Goal: Use online tool/utility: Utilize a website feature to perform a specific function

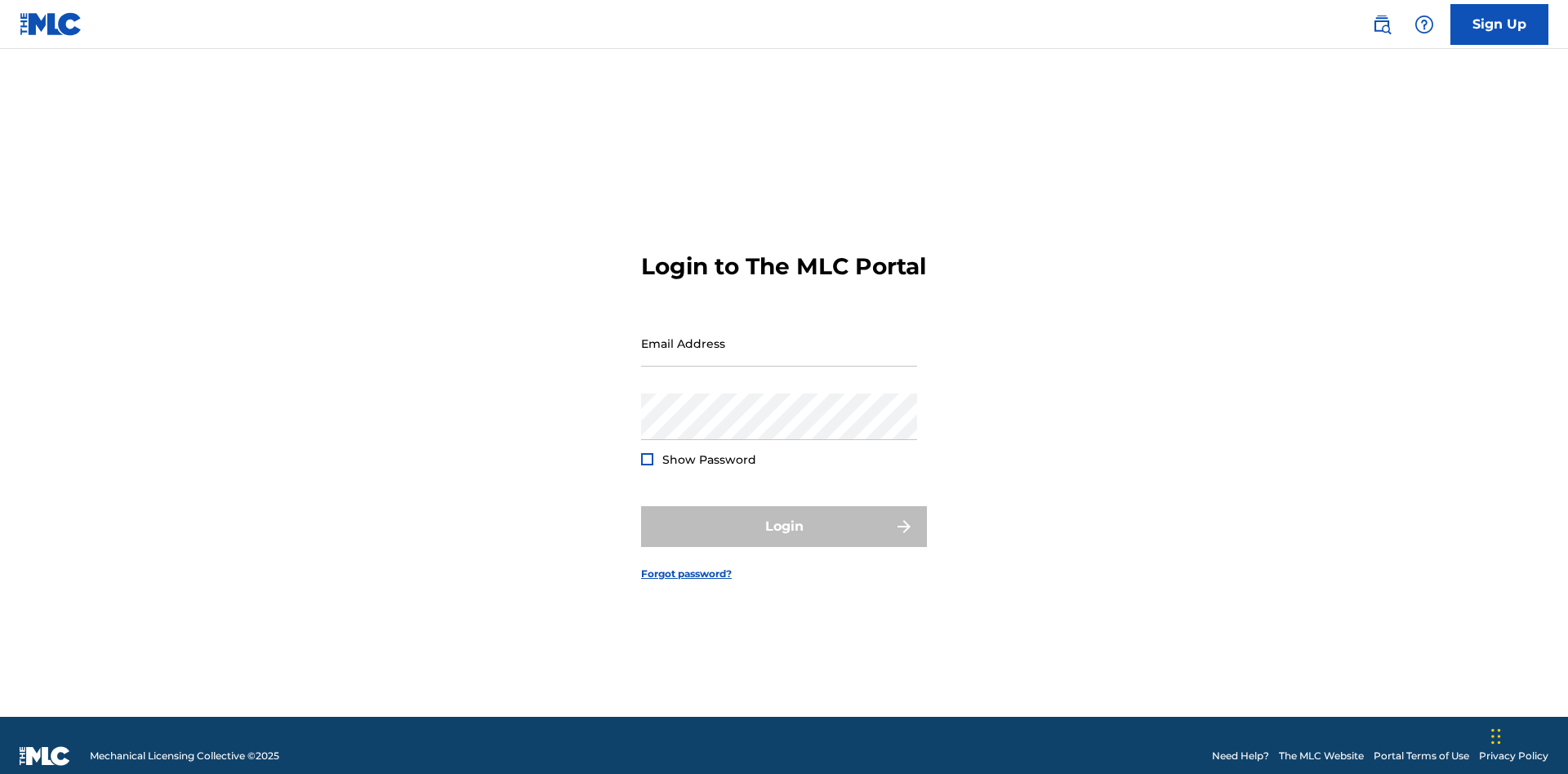
scroll to position [21, 0]
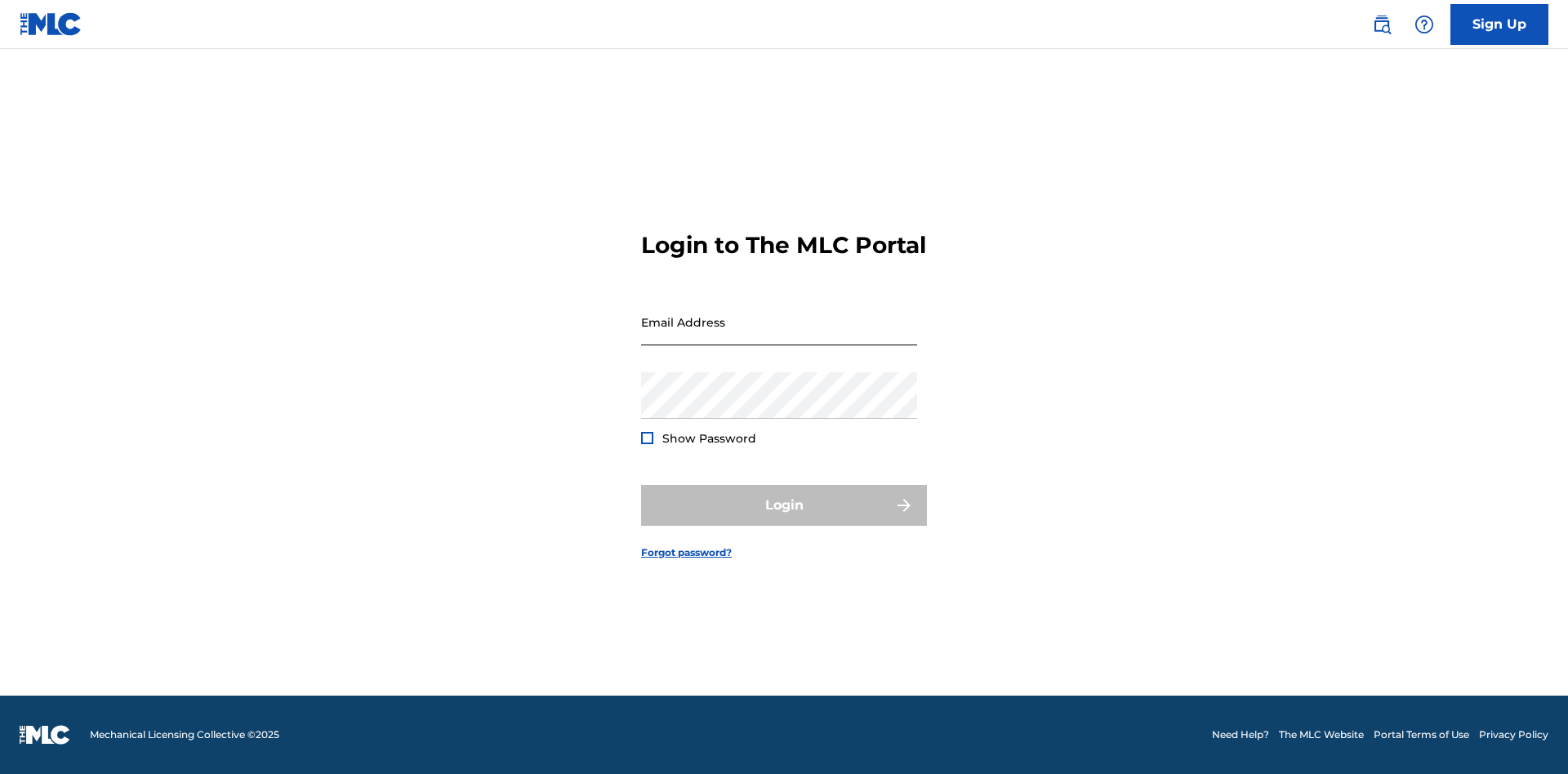
click at [779, 335] on input "Email Address" at bounding box center [779, 321] width 276 height 46
type input "[EMAIL_ADDRESS][DOMAIN_NAME]"
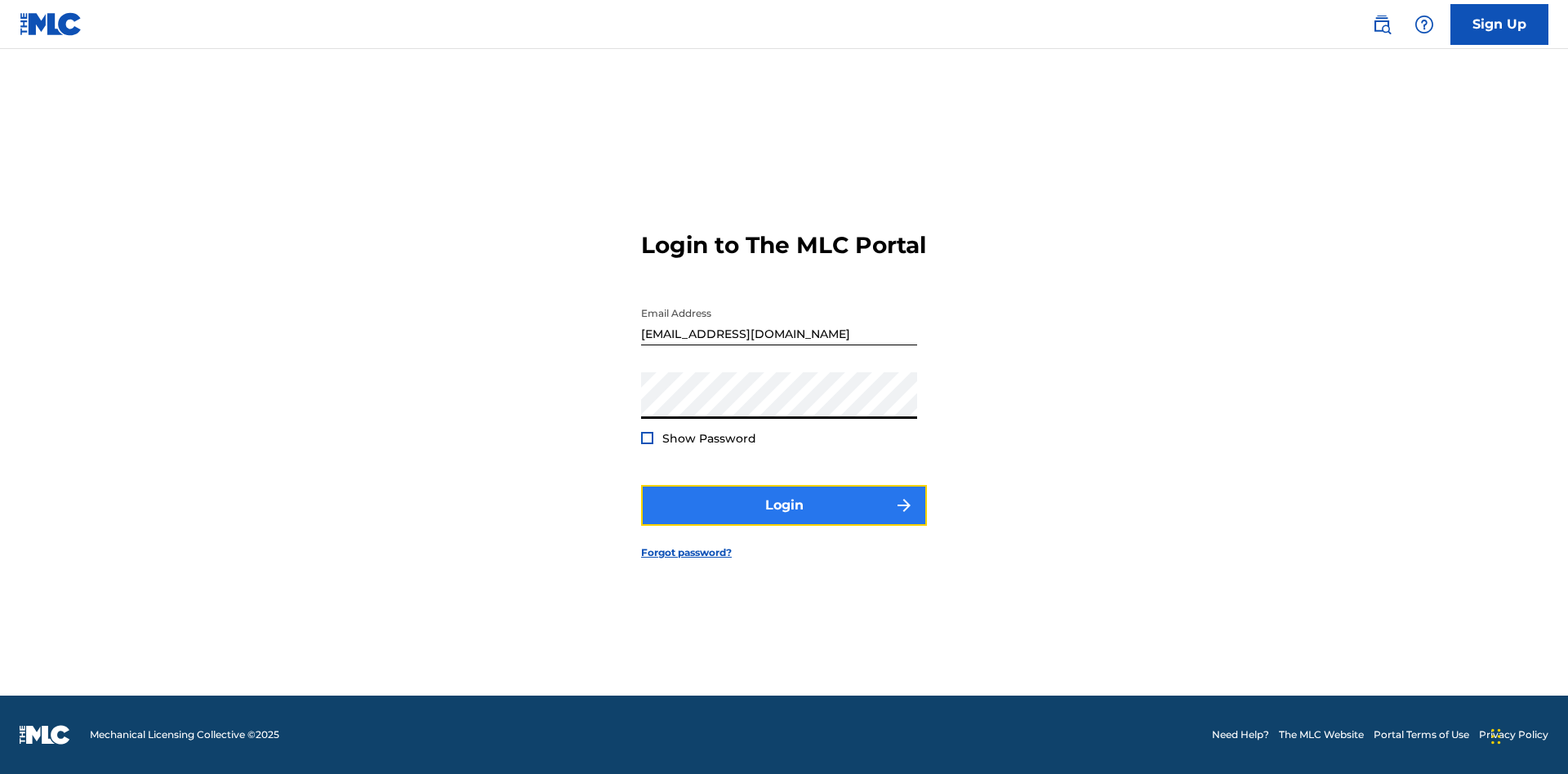
click at [784, 519] on button "Login" at bounding box center [784, 505] width 286 height 41
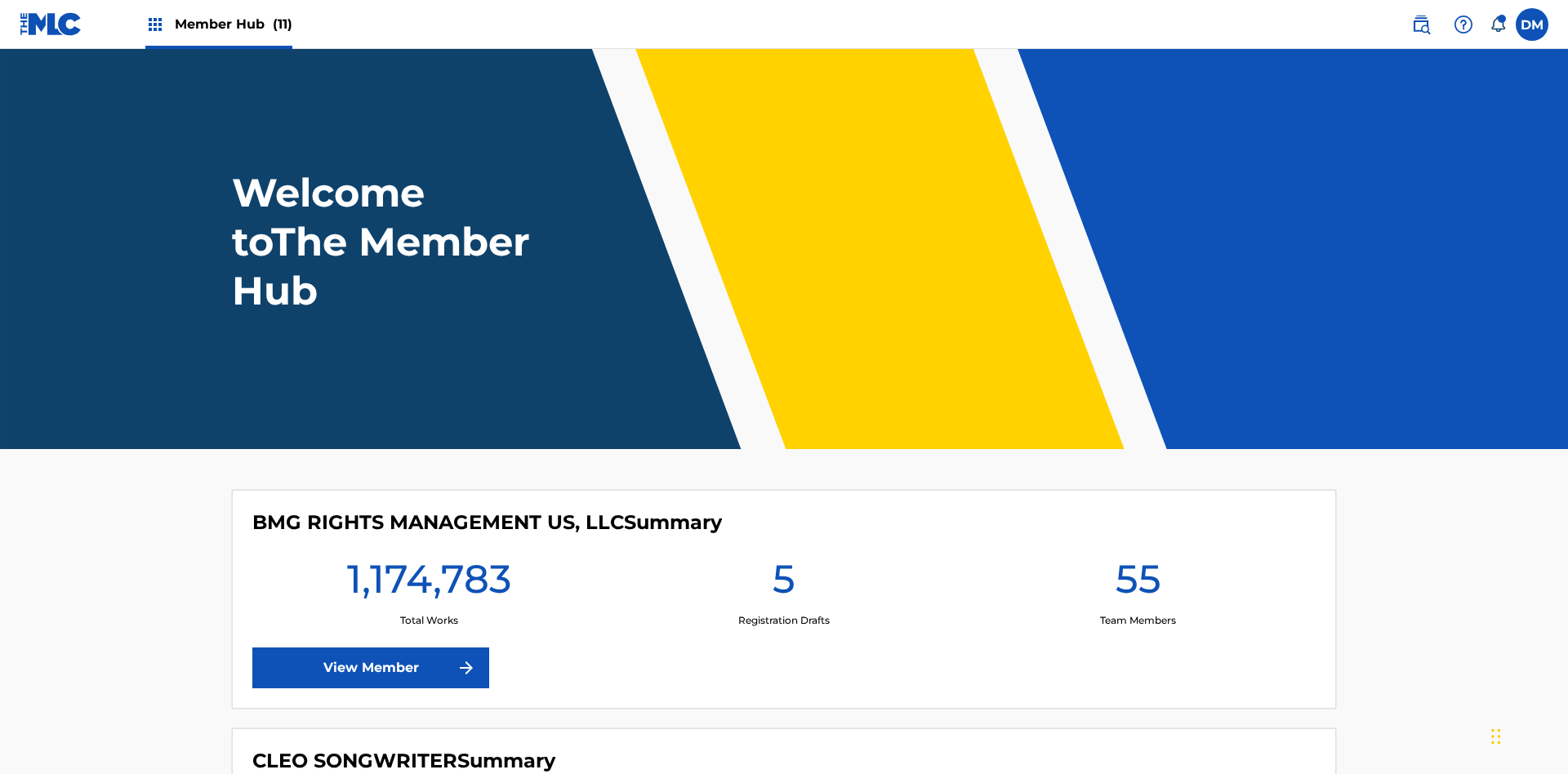
click at [232, 23] on span "Member Hub (11)" at bounding box center [233, 24] width 117 height 18
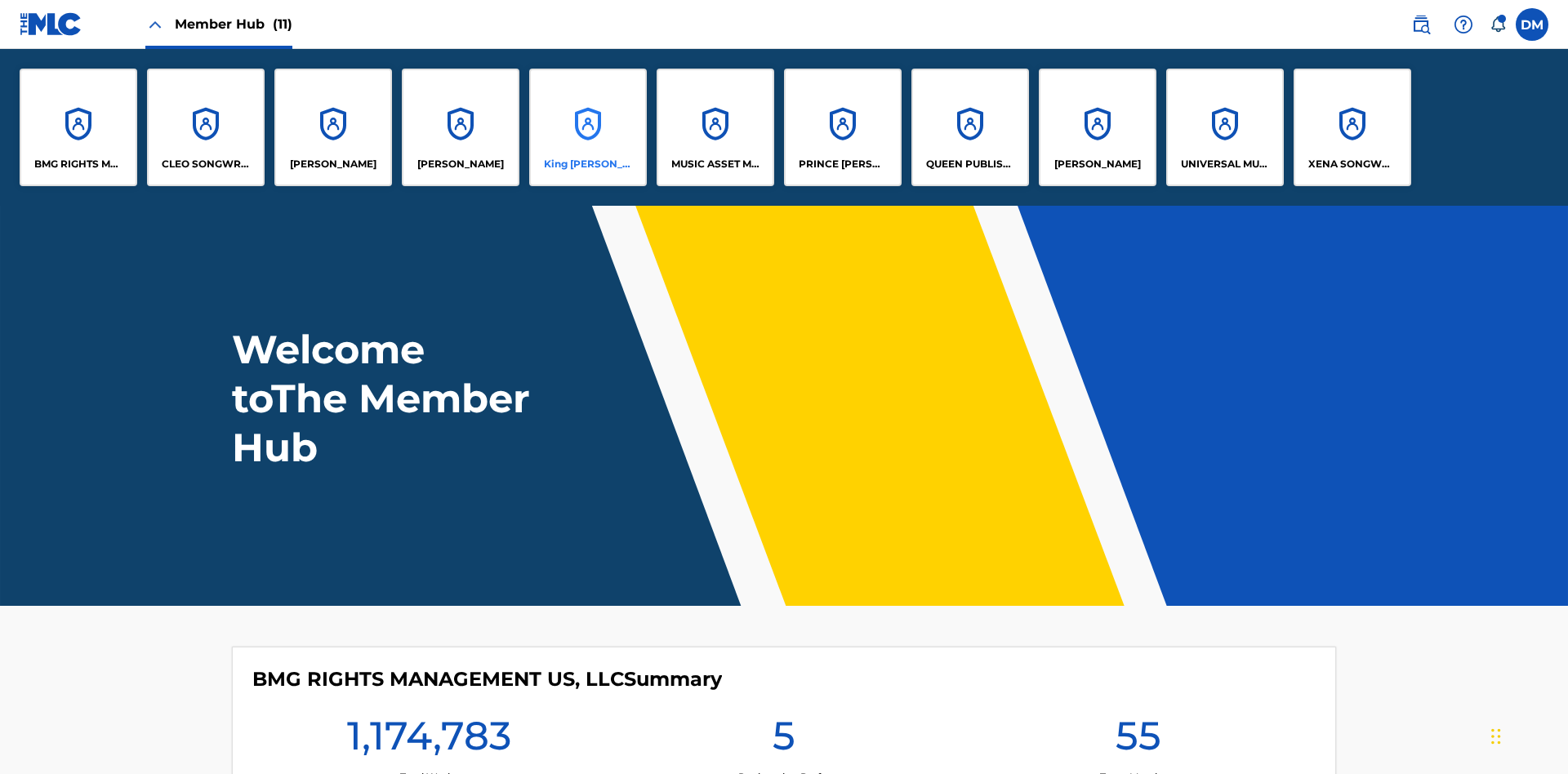
click at [587, 164] on p "King [PERSON_NAME]" at bounding box center [588, 164] width 89 height 15
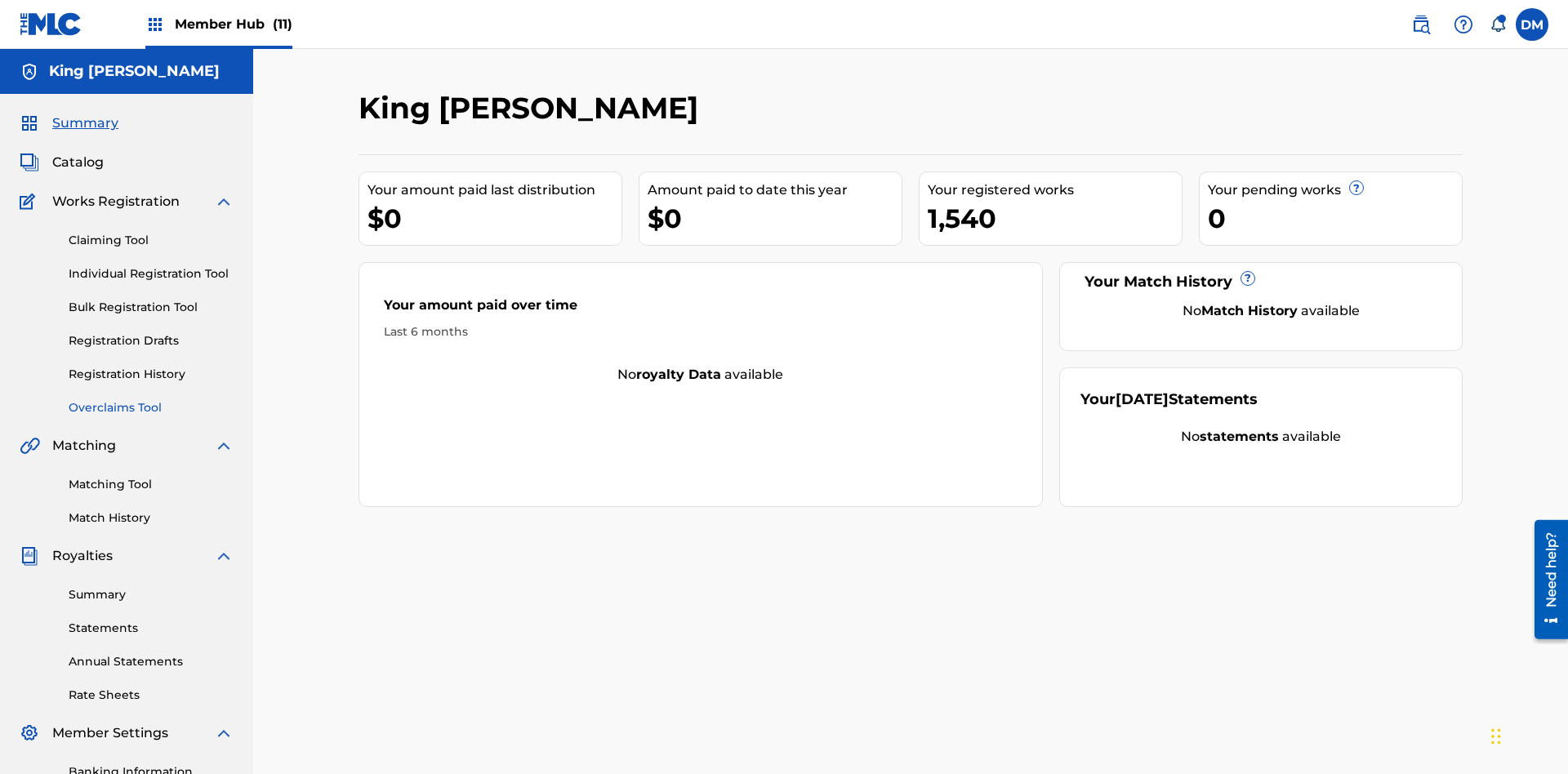
click at [151, 399] on link "Overclaims Tool" at bounding box center [151, 408] width 165 height 17
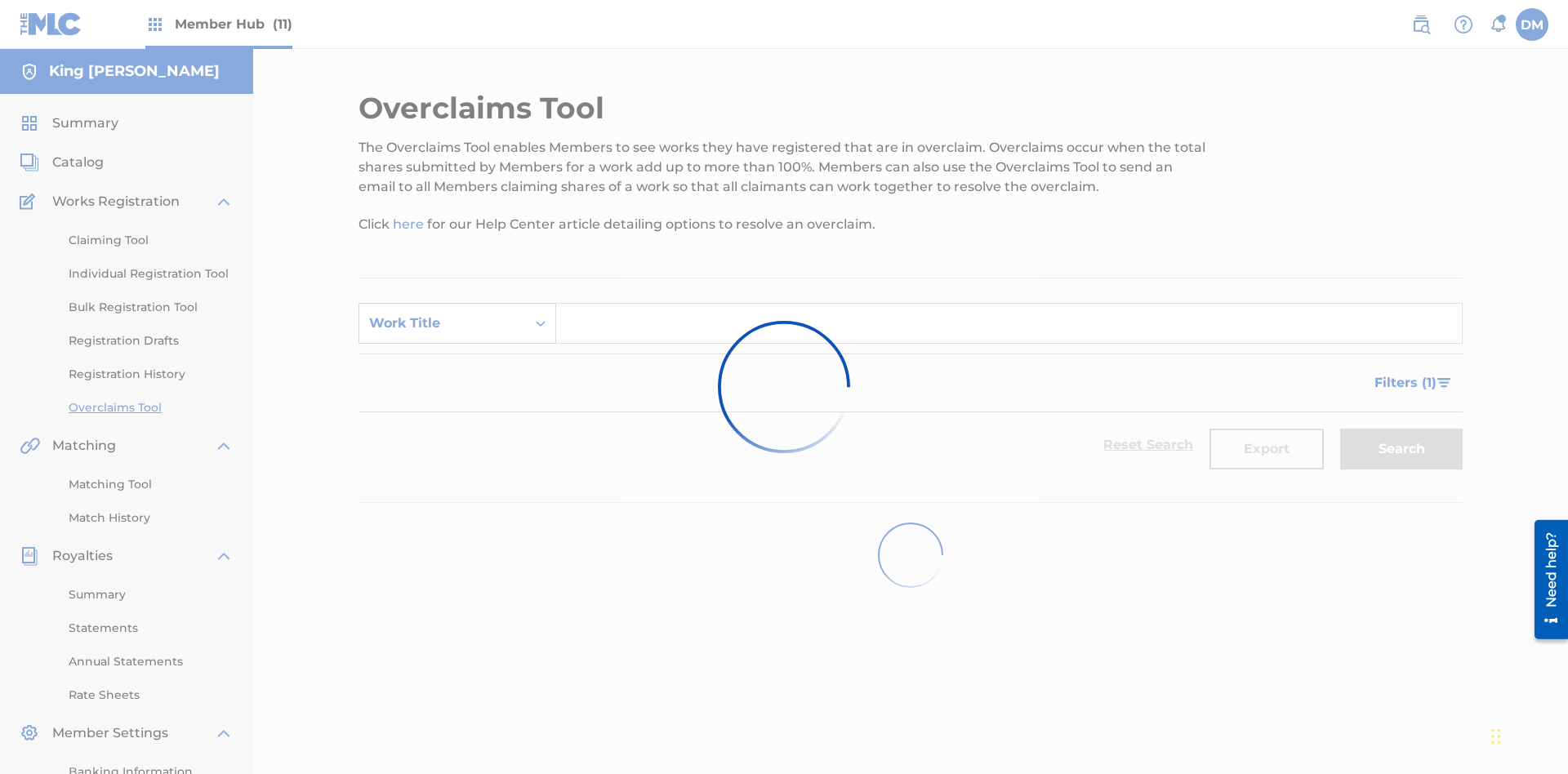
click at [443, 314] on div "Work Title" at bounding box center [442, 323] width 147 height 19
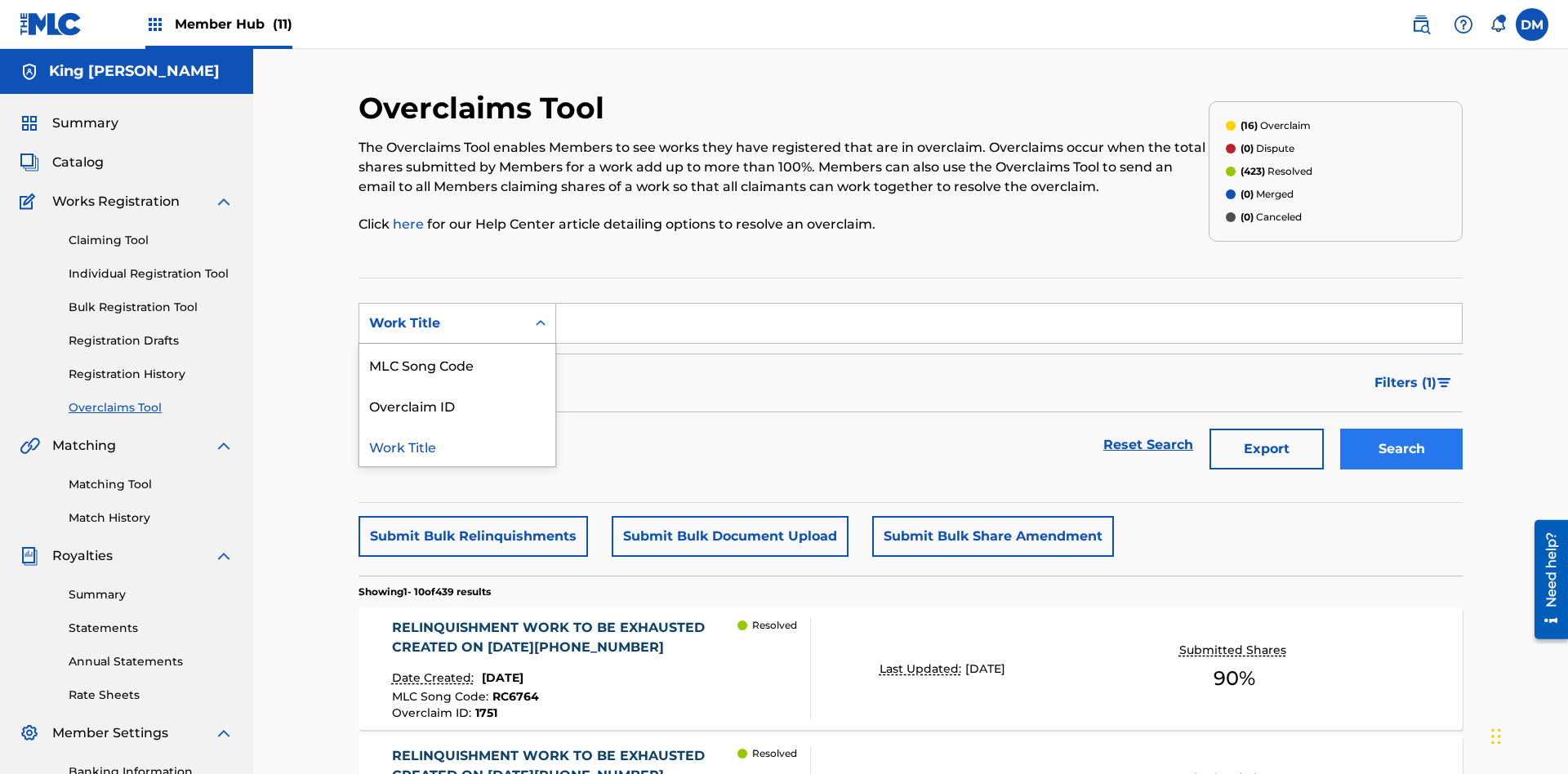
click at [457, 385] on div "Overclaim ID" at bounding box center [457, 405] width 196 height 41
click at [1402, 429] on button "Search" at bounding box center [1402, 449] width 122 height 41
